Goal: Navigation & Orientation: Find specific page/section

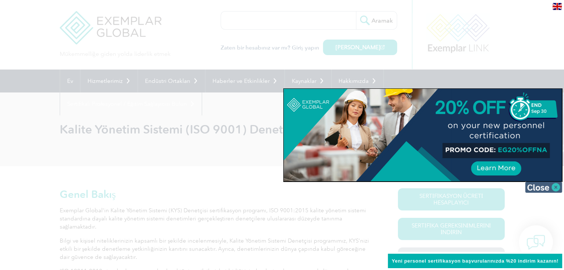
click at [540, 185] on img at bounding box center [543, 187] width 37 height 11
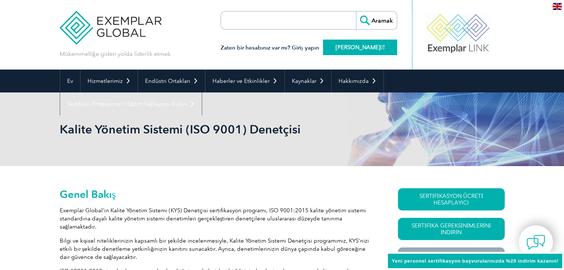
click at [353, 50] on font "Örnek BAĞLANTI" at bounding box center [357, 47] width 45 height 7
click at [558, 9] on img at bounding box center [556, 6] width 9 height 7
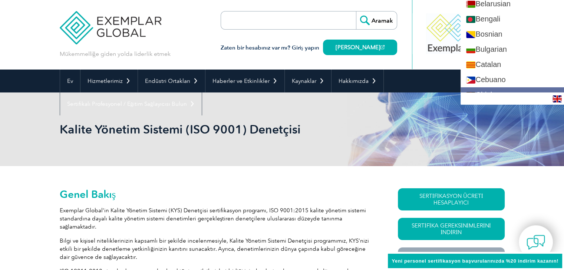
scroll to position [111, 0]
click at [554, 99] on img at bounding box center [556, 99] width 9 height 7
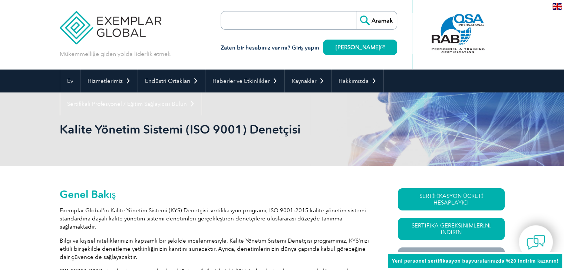
click at [180, 6] on div "Mükemmelliğe giden yolda liderlik etmek Aramak" at bounding box center [282, 35] width 445 height 70
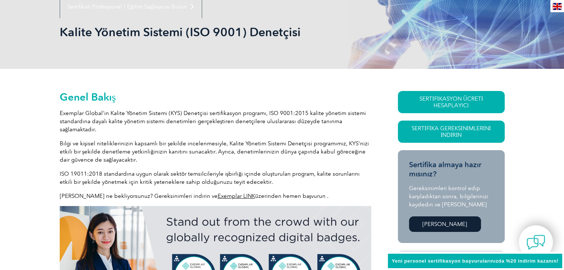
scroll to position [0, 0]
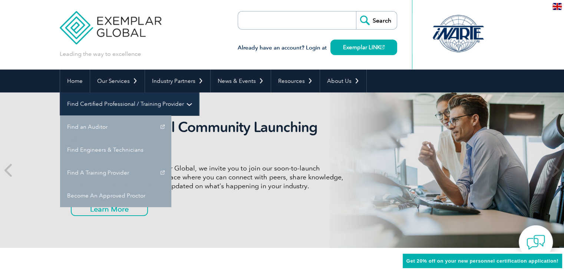
click at [199, 93] on link "Find Certified Professional / Training Provider" at bounding box center [129, 104] width 139 height 23
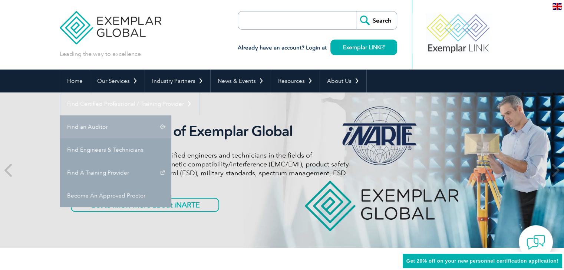
click at [171, 116] on link "Find an Auditor" at bounding box center [115, 127] width 111 height 23
